Goal: Navigation & Orientation: Find specific page/section

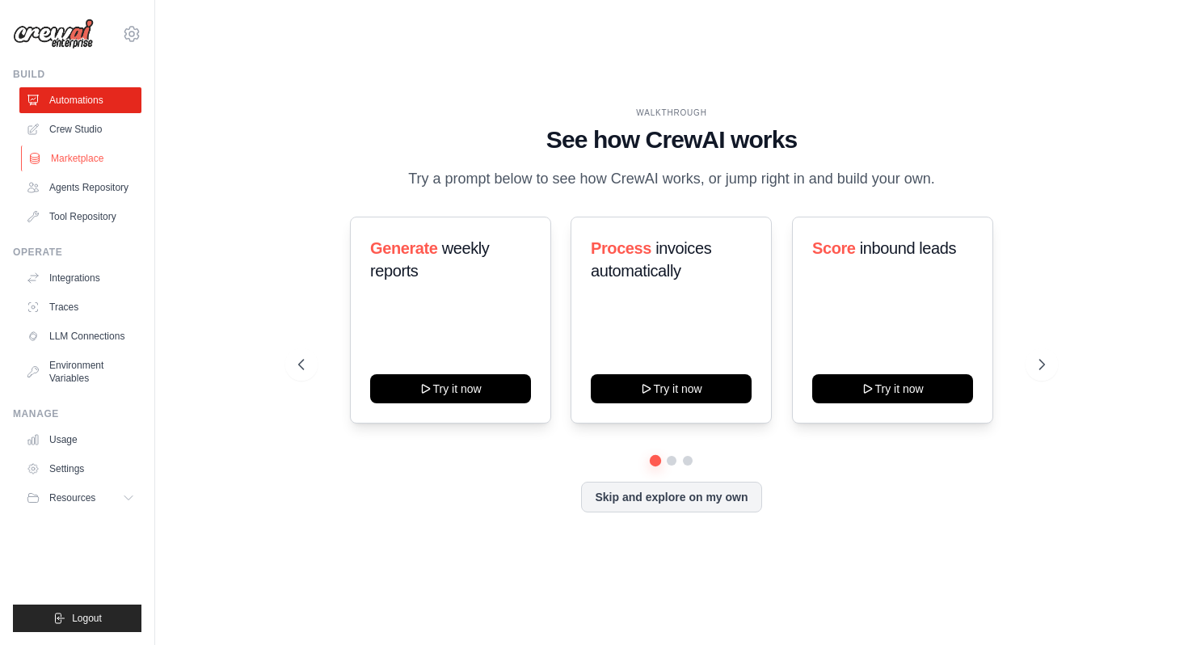
click at [88, 162] on link "Marketplace" at bounding box center [82, 158] width 122 height 26
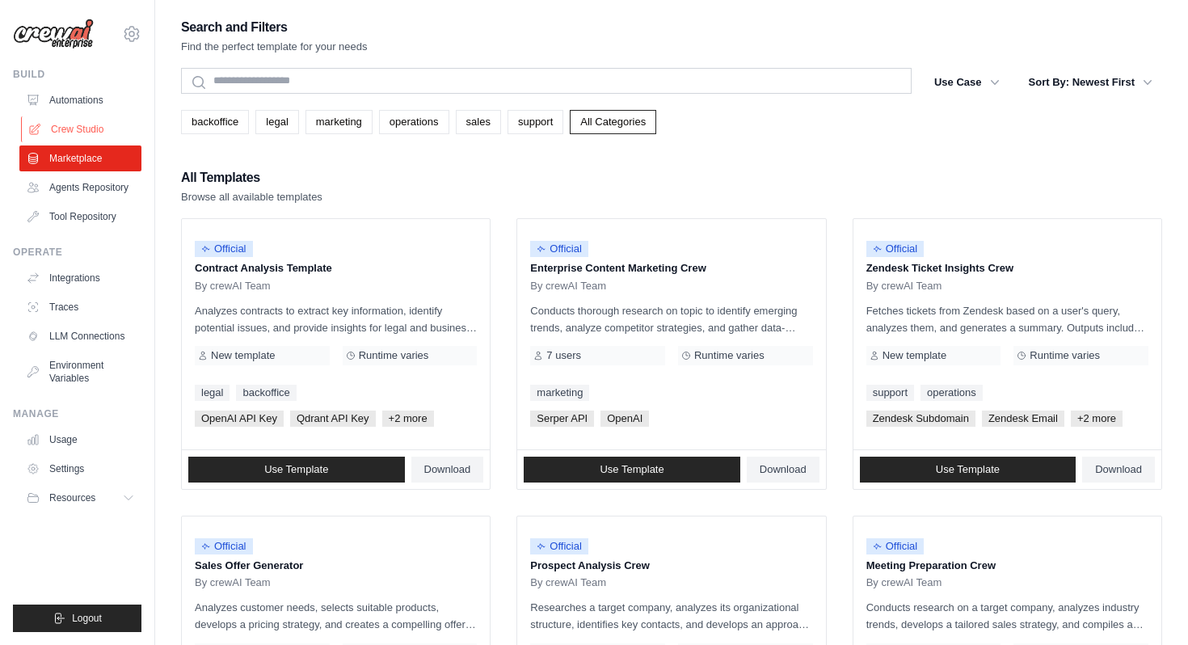
click at [96, 120] on link "Crew Studio" at bounding box center [82, 129] width 122 height 26
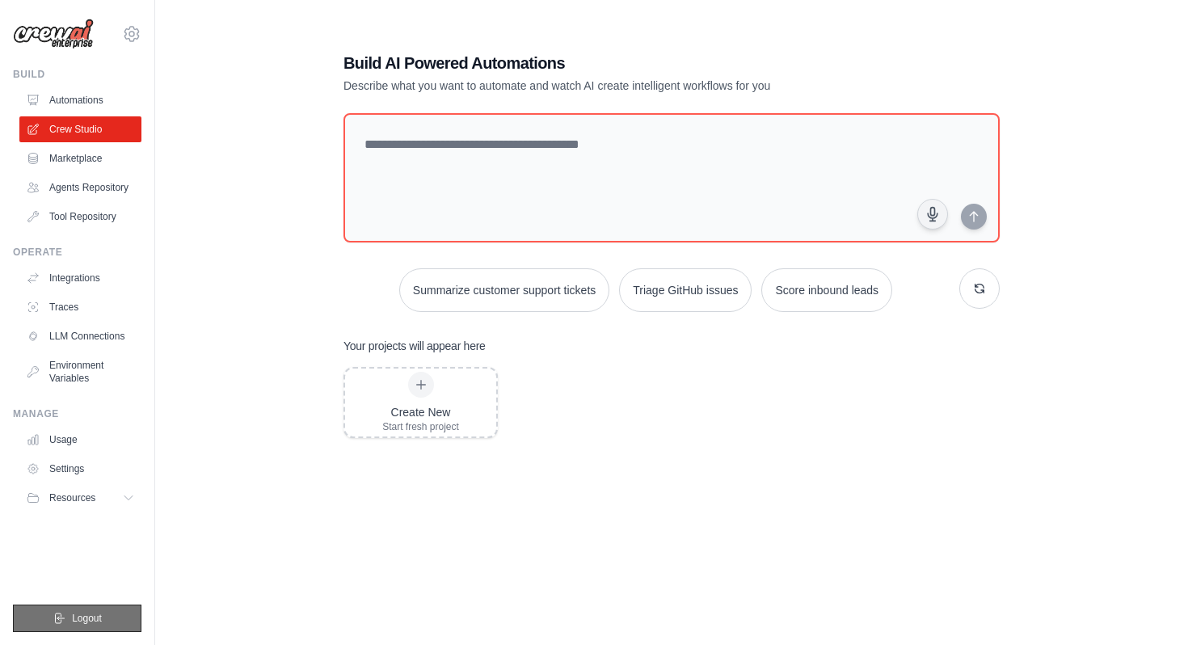
click at [78, 624] on span "Logout" at bounding box center [87, 618] width 30 height 13
